Goal: Transaction & Acquisition: Purchase product/service

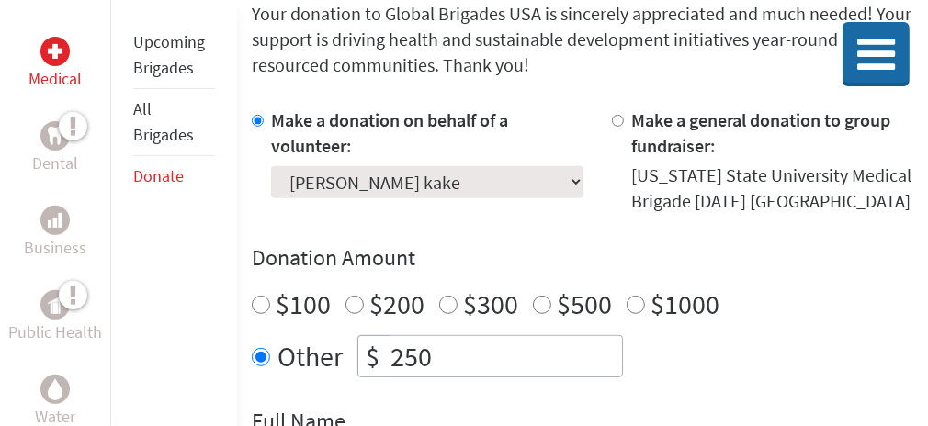
scroll to position [386, 0]
click at [271, 213] on div at bounding box center [261, 160] width 19 height 107
click at [308, 156] on label "Make a donation on behalf of a volunteer:" at bounding box center [389, 132] width 237 height 49
click at [264, 126] on input "Make a donation on behalf of a volunteer:" at bounding box center [258, 120] width 12 height 12
click at [353, 198] on select "Select a volunteer... [PERSON_NAME] [PERSON_NAME] [PERSON_NAME] [PERSON_NAME] […" at bounding box center [427, 181] width 313 height 32
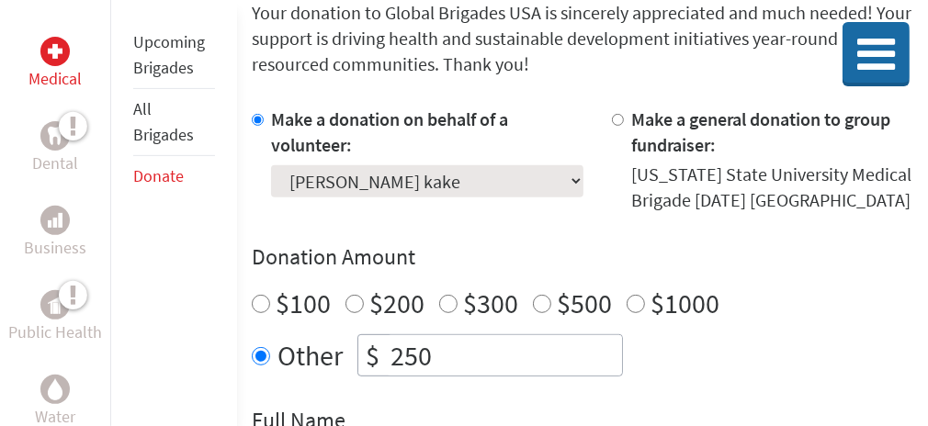
click at [529, 349] on div "Make a donation on behalf of a volunteer: Select a volunteer... [PERSON_NAME] […" at bounding box center [583, 350] width 662 height 487
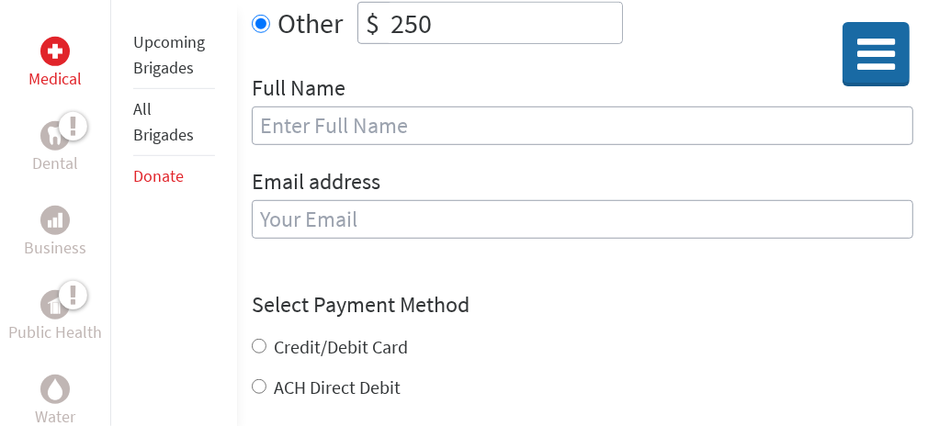
scroll to position [712, 0]
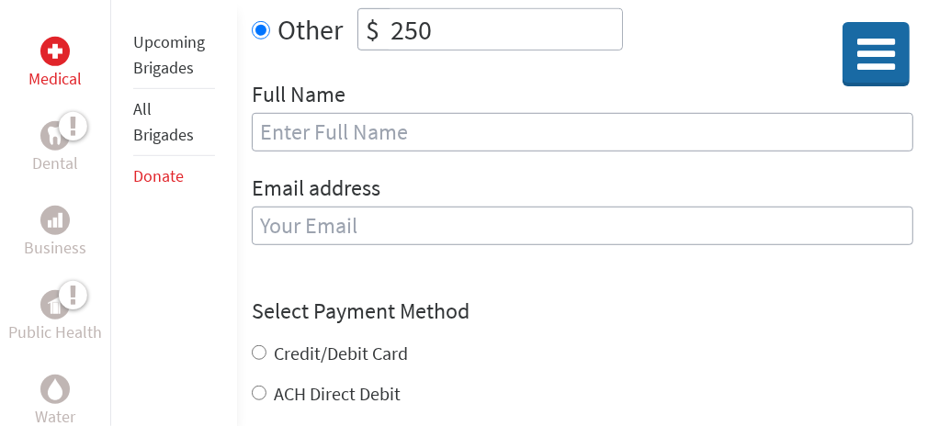
click at [461, 174] on div "Full Name" at bounding box center [583, 127] width 662 height 94
click at [460, 152] on input "text" at bounding box center [583, 132] width 662 height 39
type input "[PERSON_NAME] kake"
click at [672, 245] on input "email" at bounding box center [583, 226] width 662 height 39
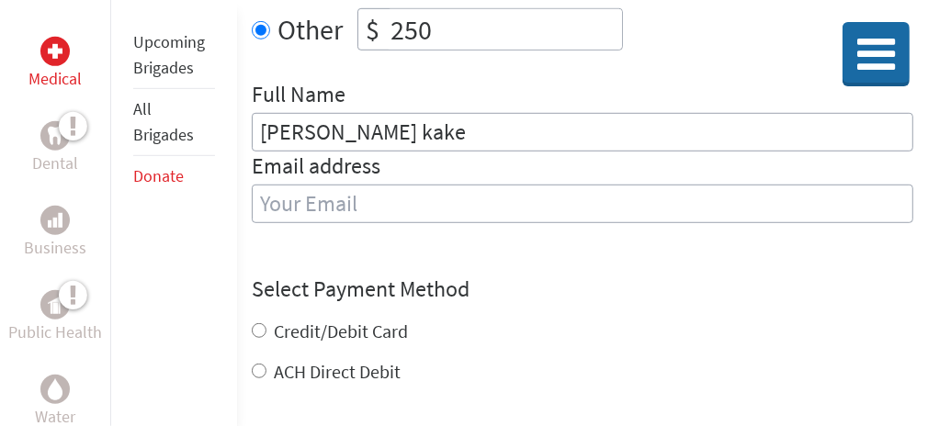
type input "[EMAIL_ADDRESS][DOMAIN_NAME]"
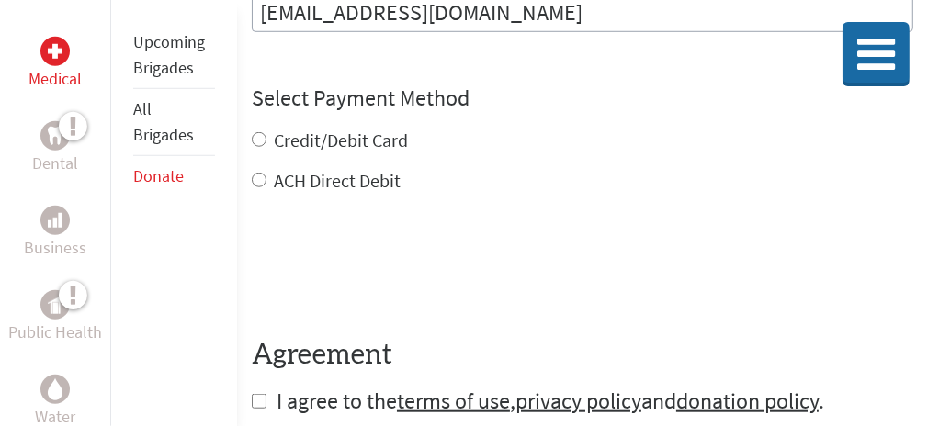
scroll to position [909, 0]
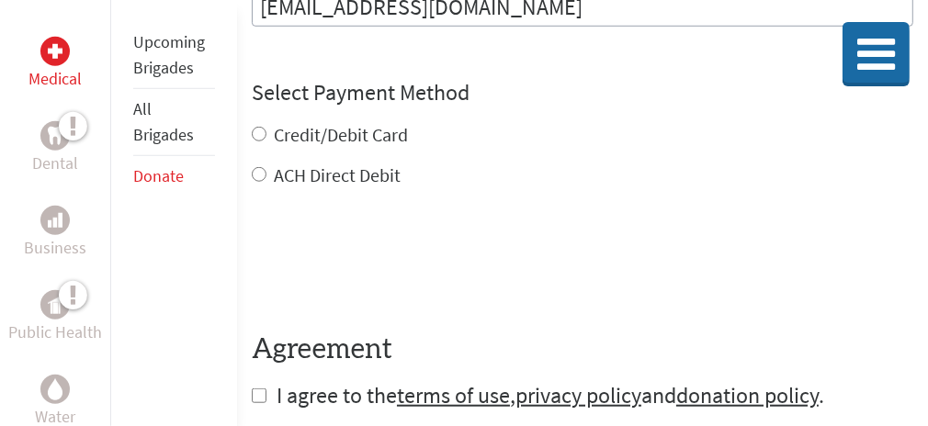
click at [257, 185] on div "Credit/Debit Card ACH Direct Debit" at bounding box center [583, 155] width 662 height 66
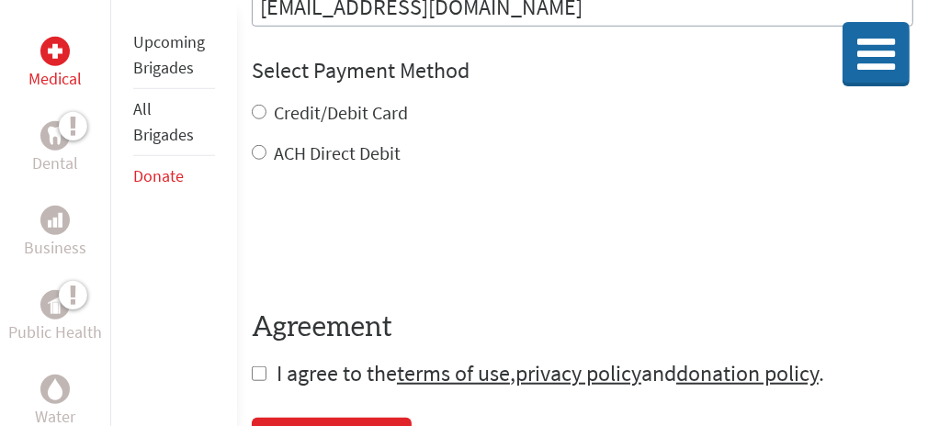
click at [267, 119] on input "Credit/Debit Card" at bounding box center [259, 112] width 15 height 15
radio input "true"
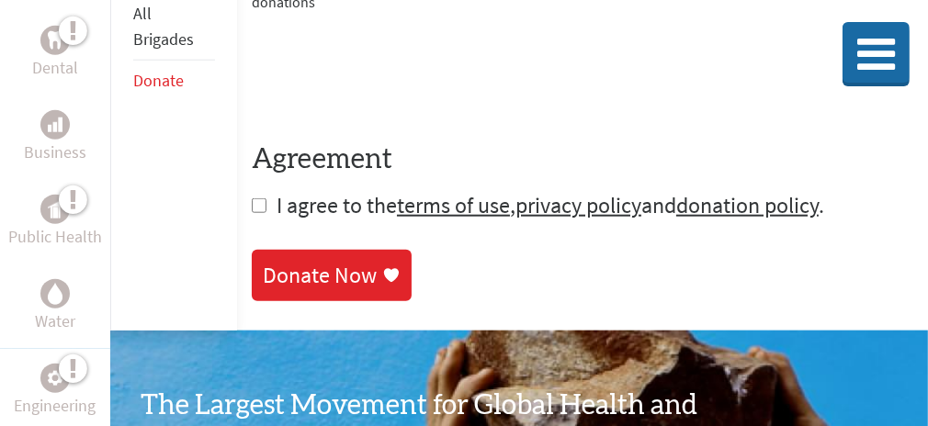
scroll to position [1165, 0]
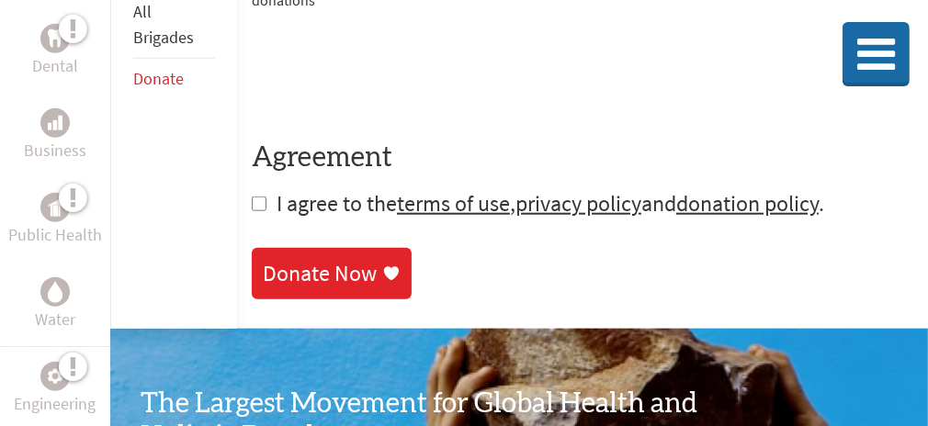
click at [267, 211] on input "checkbox" at bounding box center [259, 204] width 15 height 15
checkbox input "true"
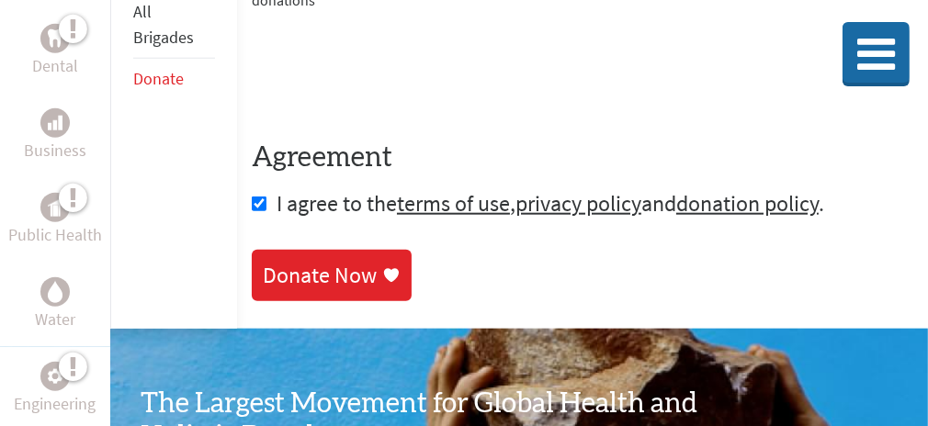
click at [329, 290] on div "Donate Now" at bounding box center [320, 275] width 114 height 29
